Goal: Information Seeking & Learning: Learn about a topic

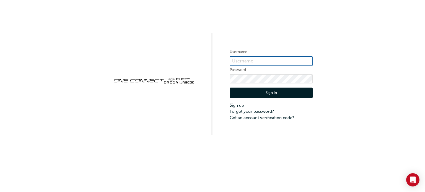
type input "CHAU2044"
click at [251, 92] on button "Sign In" at bounding box center [271, 93] width 83 height 11
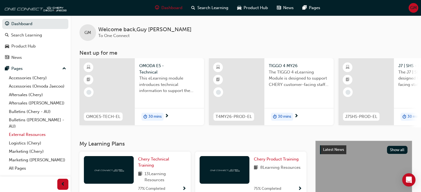
click at [29, 136] on link "External Resources" at bounding box center [38, 135] width 62 height 9
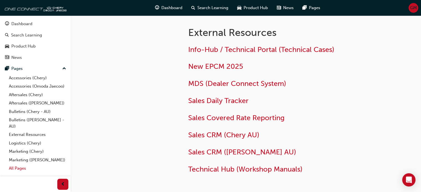
click at [20, 168] on link "All Pages" at bounding box center [38, 168] width 62 height 9
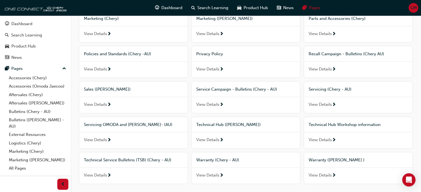
scroll to position [232, 0]
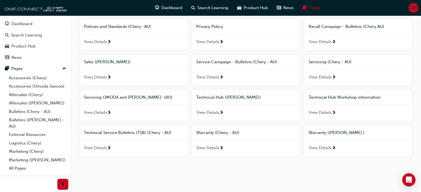
click at [200, 133] on span "Warranty (Chery - AU)" at bounding box center [217, 132] width 43 height 5
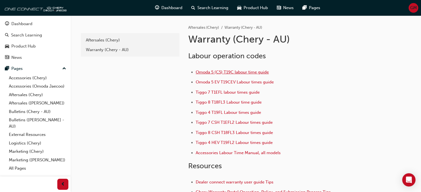
click at [236, 74] on span "Omoda 5 (C5) T19C labour time guide" at bounding box center [232, 72] width 73 height 5
click at [225, 71] on span "Omoda 5 (C5) T19C labour time guide" at bounding box center [232, 72] width 73 height 5
drag, startPoint x: 231, startPoint y: 73, endPoint x: 162, endPoint y: 78, distance: 69.6
click at [164, 84] on div "adc209a2-71ec-4c54-84ea-3c8fd4aa636f Aftersales (Chery) Warranty (Chery - AU)" at bounding box center [130, 155] width 100 height 281
click at [132, 53] on div "Warranty (Chery - AU)" at bounding box center [130, 50] width 89 height 6
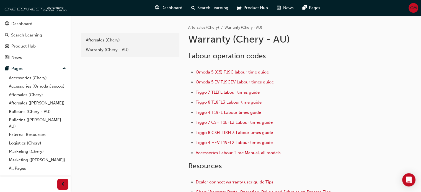
click at [167, 92] on div "adc209a2-71ec-4c54-84ea-3c8fd4aa636f Aftersales (Chery) Warranty (Chery - AU)" at bounding box center [130, 155] width 100 height 281
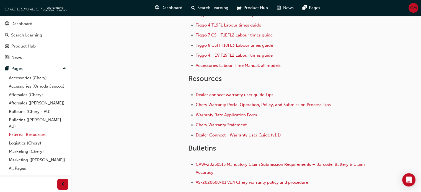
scroll to position [134, 0]
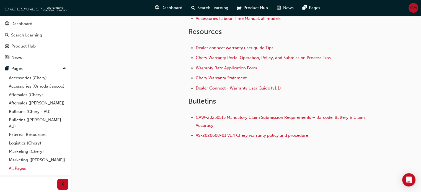
click at [20, 168] on link "All Pages" at bounding box center [38, 168] width 62 height 9
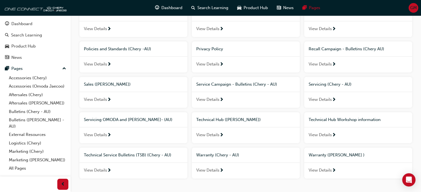
scroll to position [221, 0]
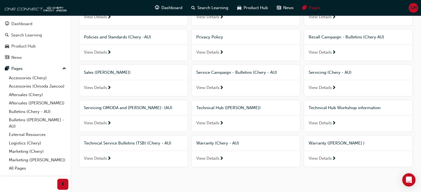
click at [243, 108] on span "Technical Hub (Omoda Jaecoo)" at bounding box center [228, 107] width 64 height 5
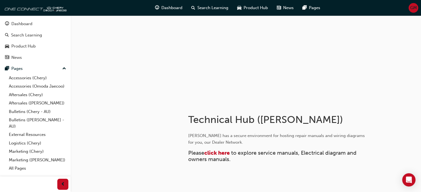
scroll to position [51, 0]
